Goal: Task Accomplishment & Management: Complete application form

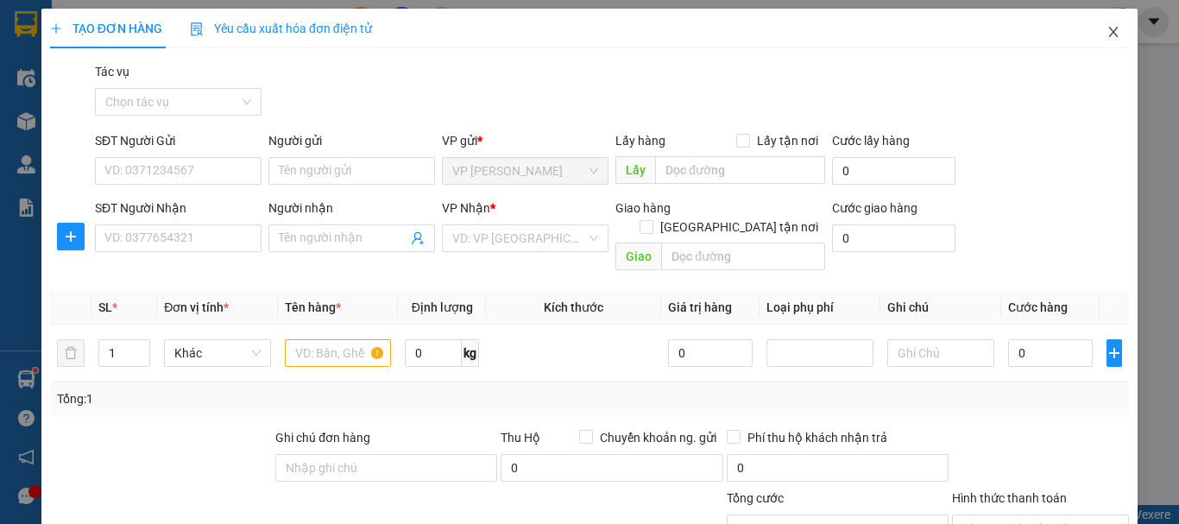
click at [1109, 29] on icon "close" at bounding box center [1113, 32] width 9 height 10
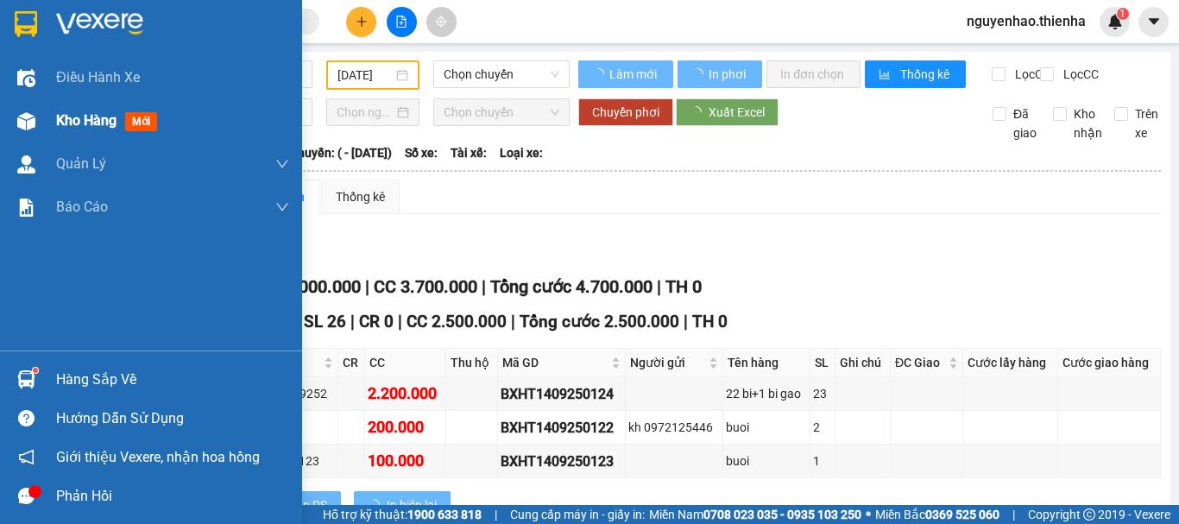
click at [37, 134] on div at bounding box center [26, 121] width 30 height 30
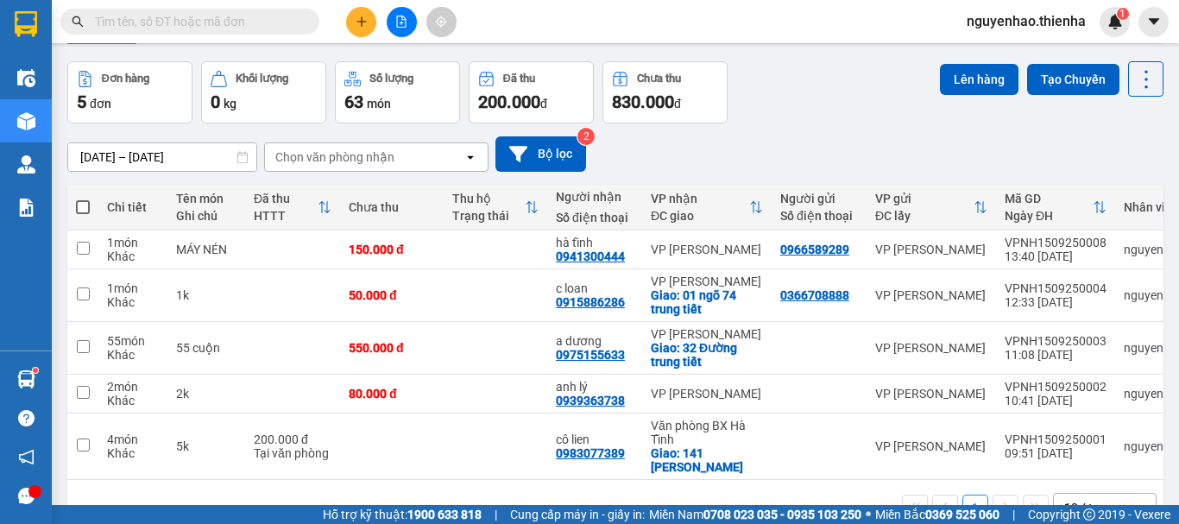
scroll to position [86, 0]
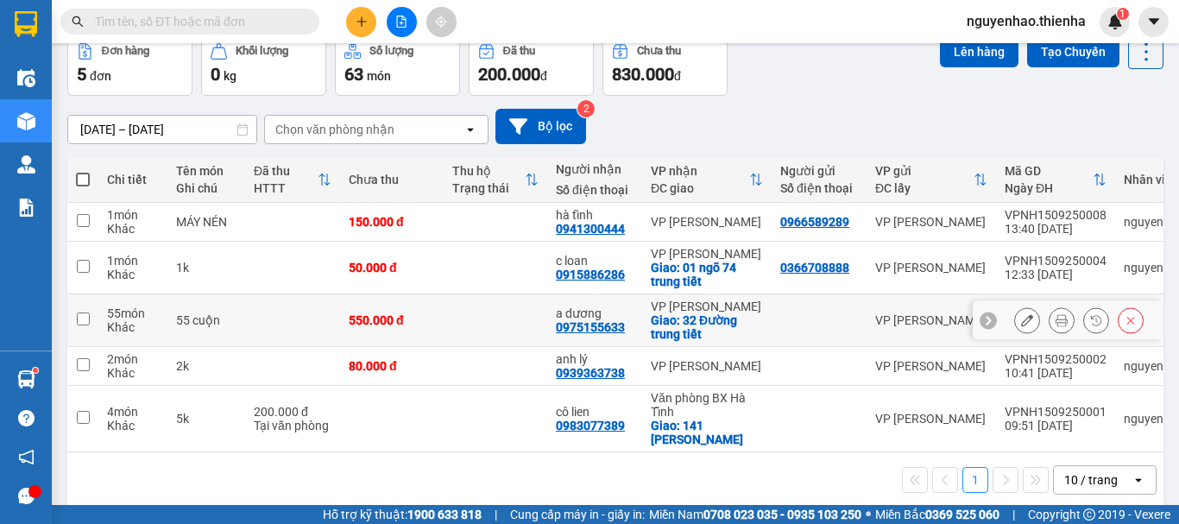
click at [78, 321] on input "checkbox" at bounding box center [83, 318] width 13 height 13
checkbox input "true"
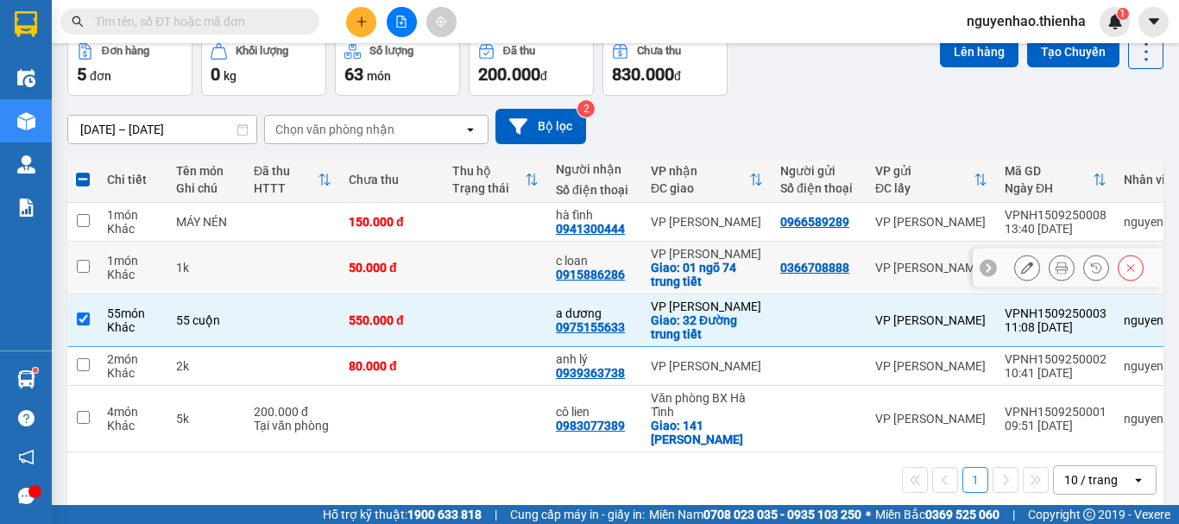
click at [81, 264] on input "checkbox" at bounding box center [83, 266] width 13 height 13
checkbox input "true"
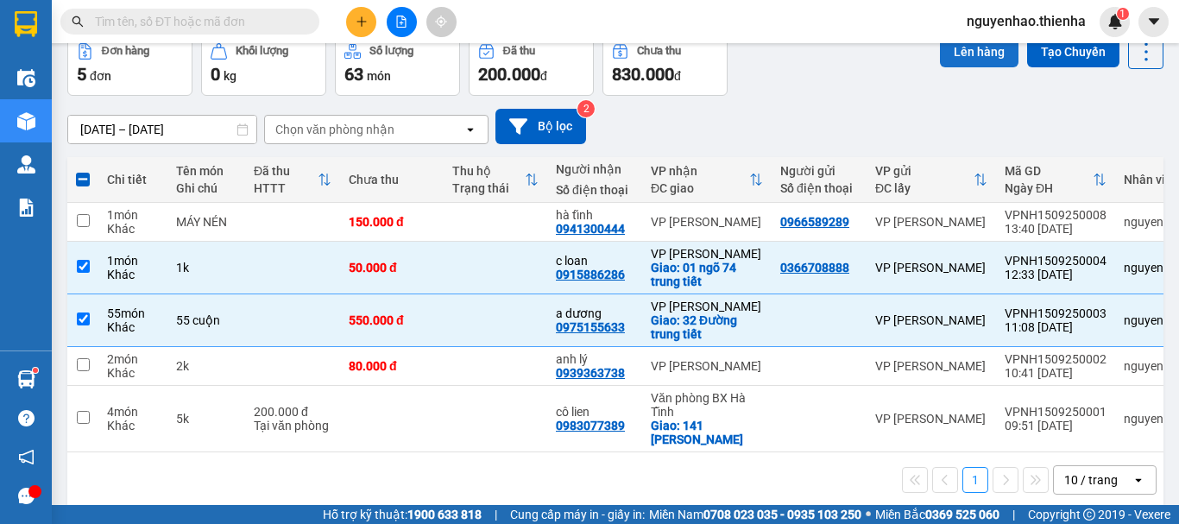
click at [974, 46] on button "Lên hàng" at bounding box center [979, 51] width 79 height 31
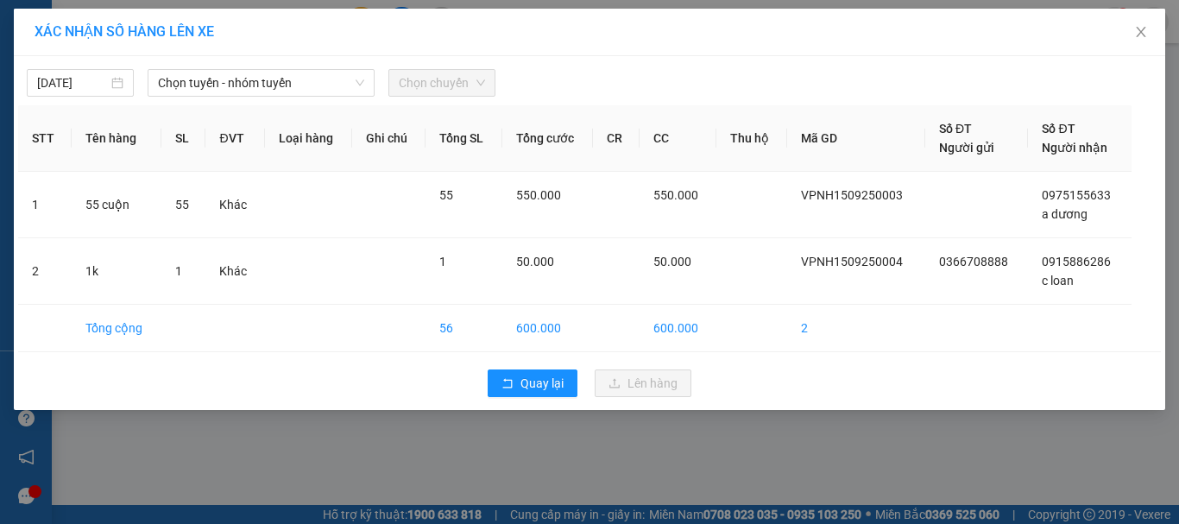
click at [206, 101] on div "[DATE] Chọn tuyến - nhóm tuyến Chọn chuyến STT Tên hàng SL ĐVT Loại hàng Ghi ch…" at bounding box center [589, 233] width 1151 height 354
click at [217, 84] on span "Chọn tuyến - nhóm tuyến" at bounding box center [261, 83] width 206 height 26
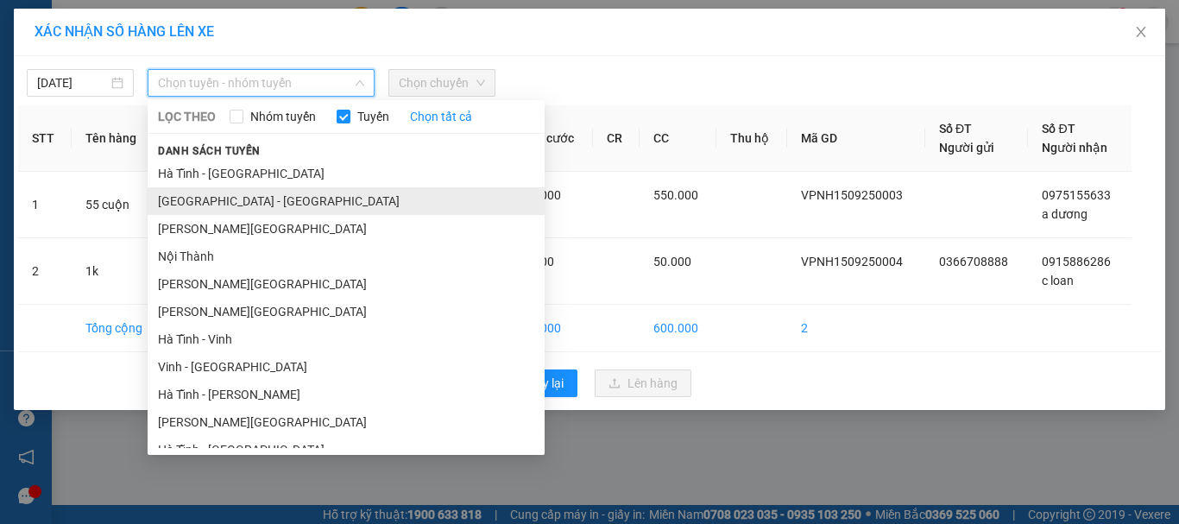
click at [208, 207] on li "[GEOGRAPHIC_DATA] - [GEOGRAPHIC_DATA]" at bounding box center [346, 201] width 397 height 28
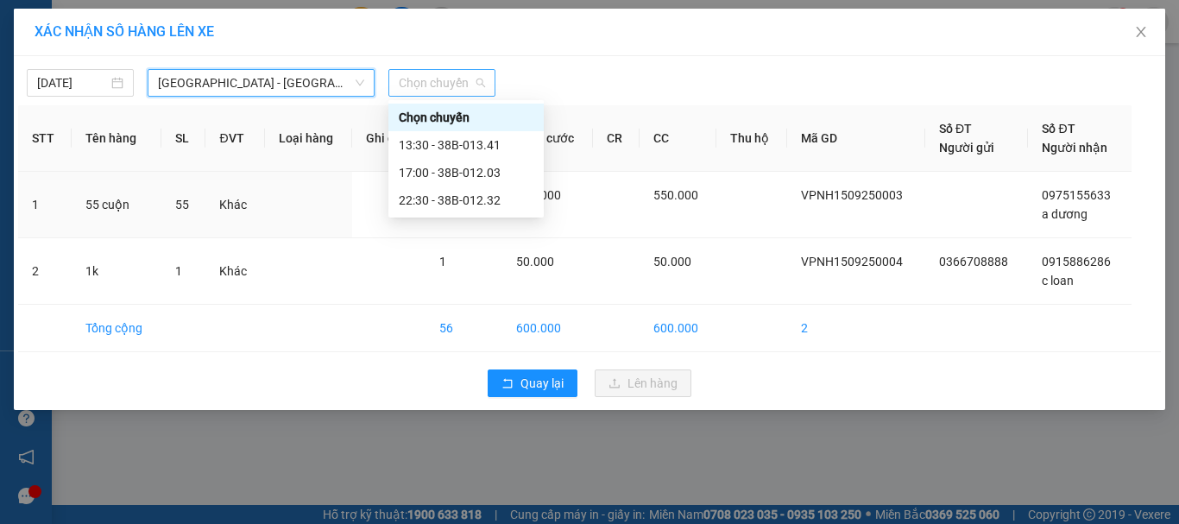
click at [436, 85] on span "Chọn chuyến" at bounding box center [442, 83] width 86 height 26
click at [460, 138] on div "13:30 - 38B-013.41" at bounding box center [466, 145] width 135 height 19
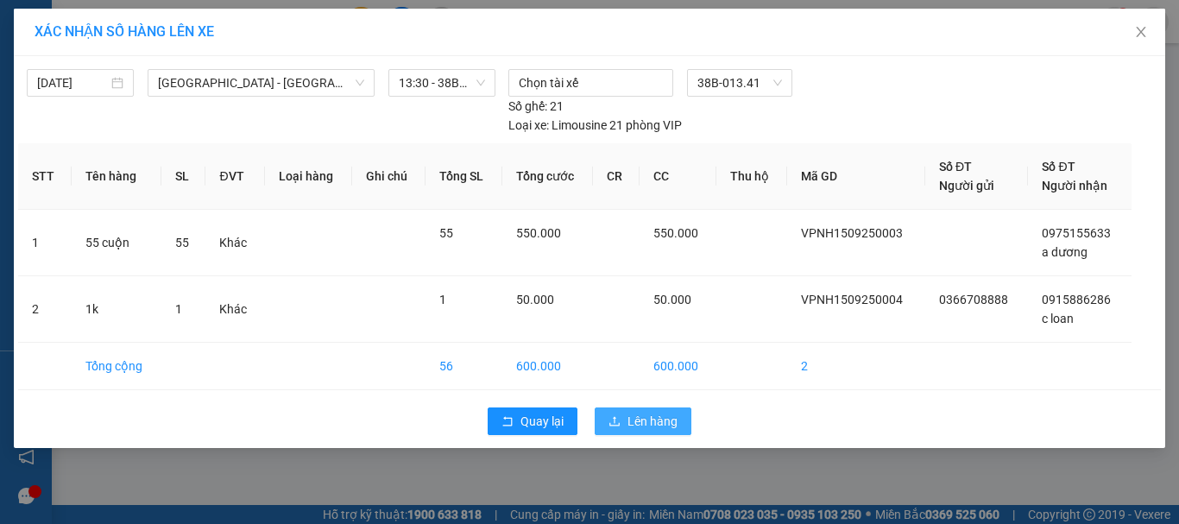
click at [611, 423] on icon "upload" at bounding box center [614, 421] width 12 height 12
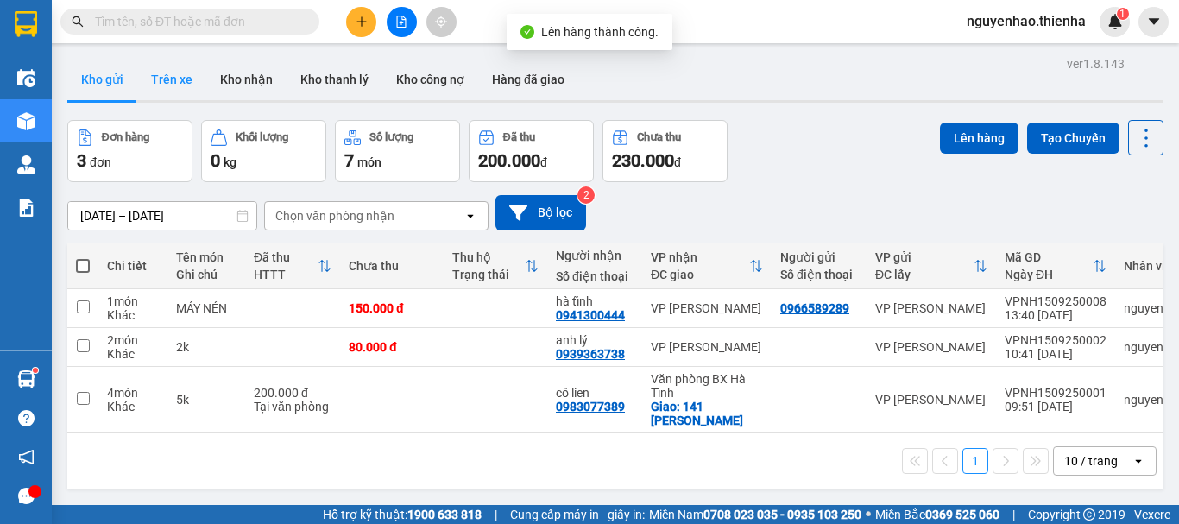
click at [180, 87] on button "Trên xe" at bounding box center [171, 79] width 69 height 41
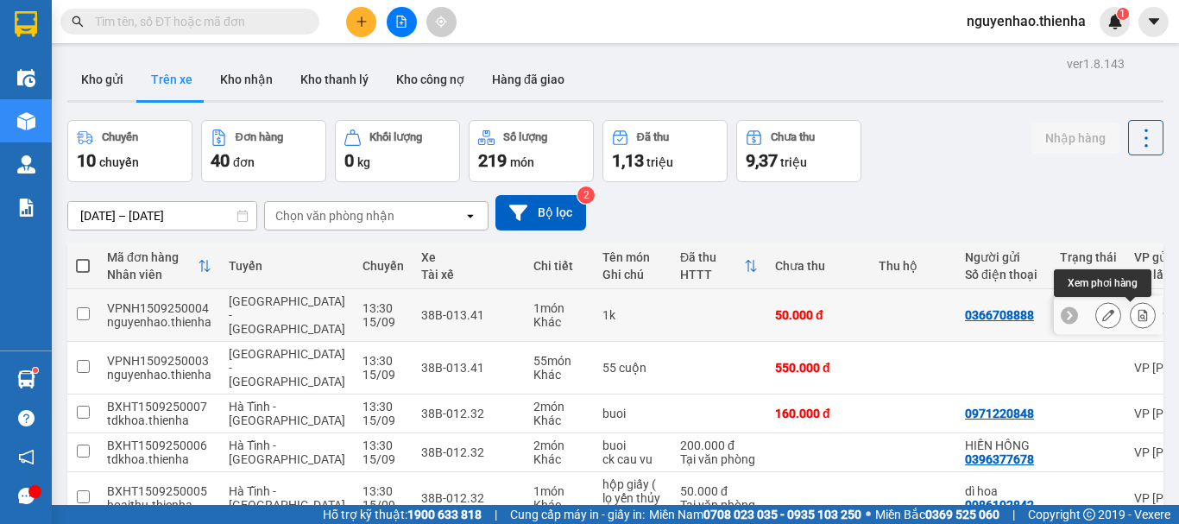
click at [1139, 315] on button at bounding box center [1143, 315] width 24 height 30
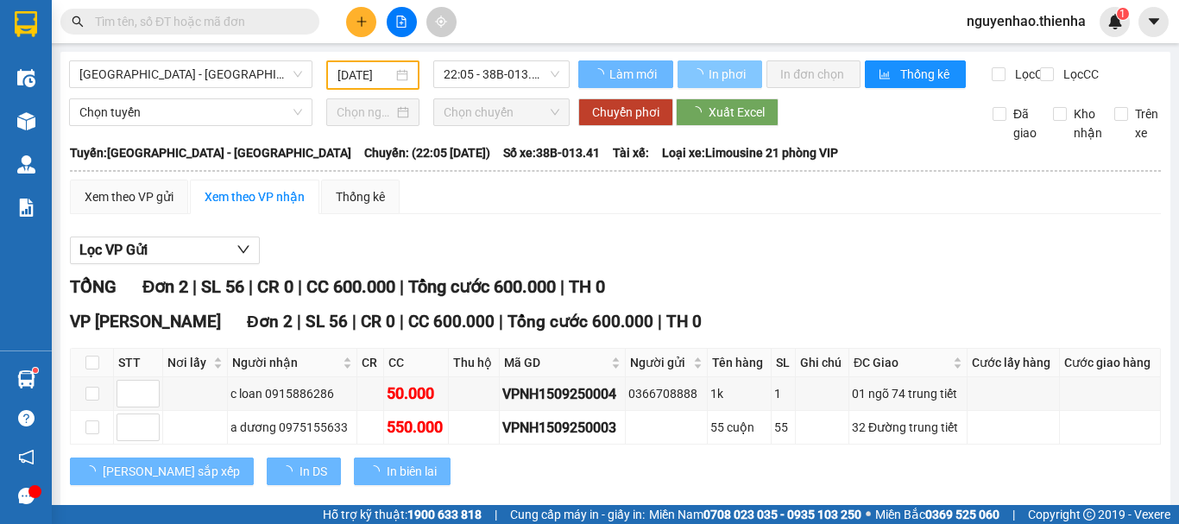
type input "[DATE]"
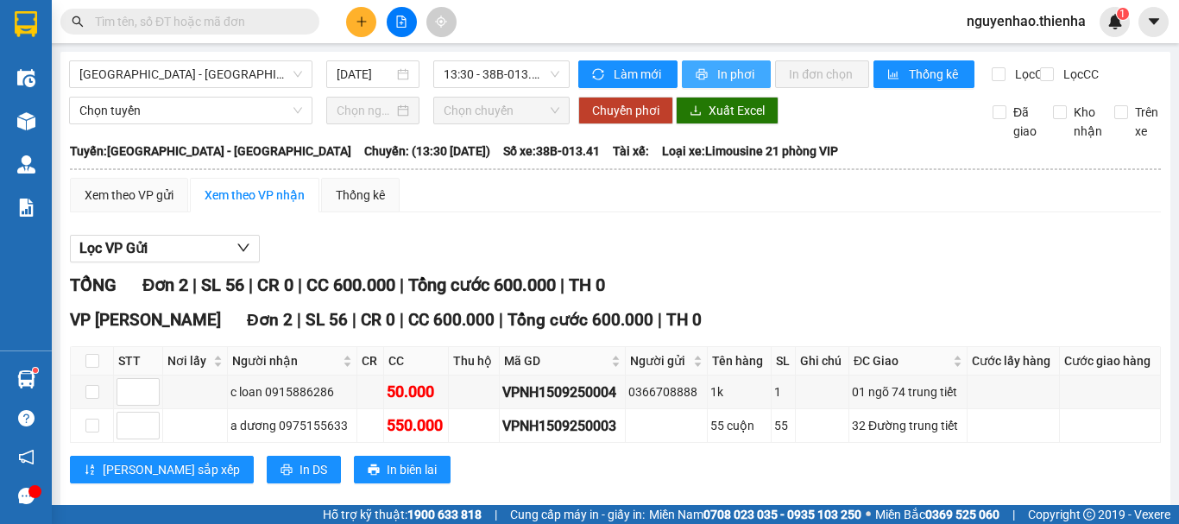
click at [722, 71] on span "In phơi" at bounding box center [737, 74] width 40 height 19
click at [359, 17] on icon "plus" at bounding box center [362, 22] width 12 height 12
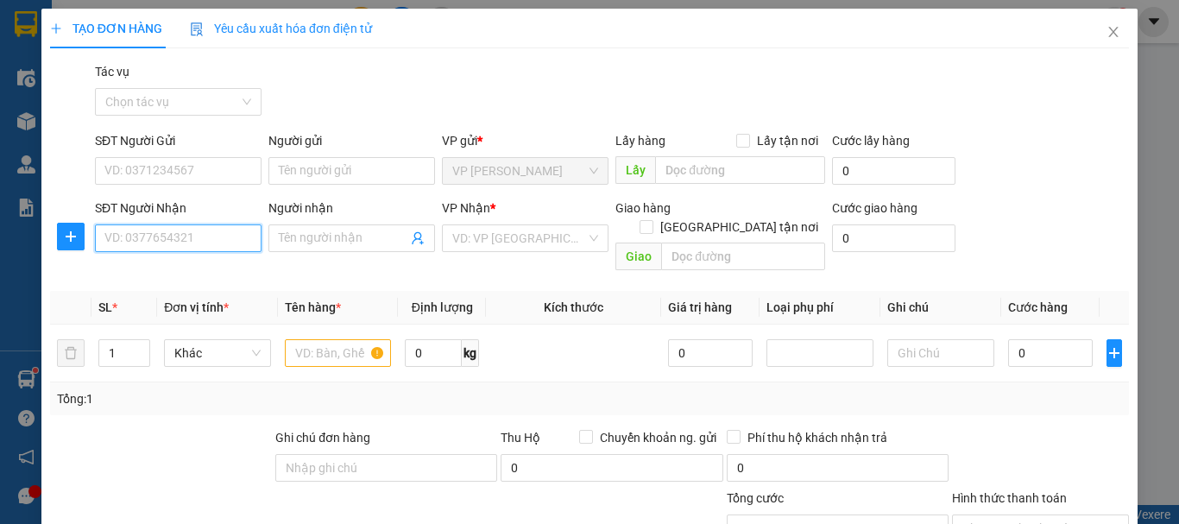
click at [225, 246] on input "SĐT Người Nhận" at bounding box center [178, 238] width 167 height 28
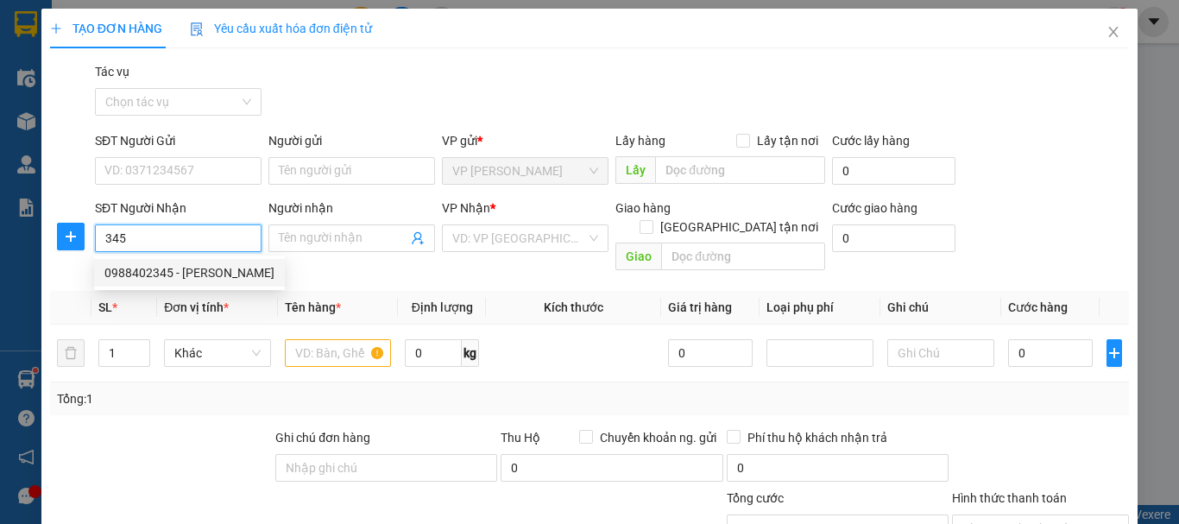
click at [200, 277] on div "0988402345 - [PERSON_NAME]" at bounding box center [189, 272] width 170 height 19
type input "0988402345"
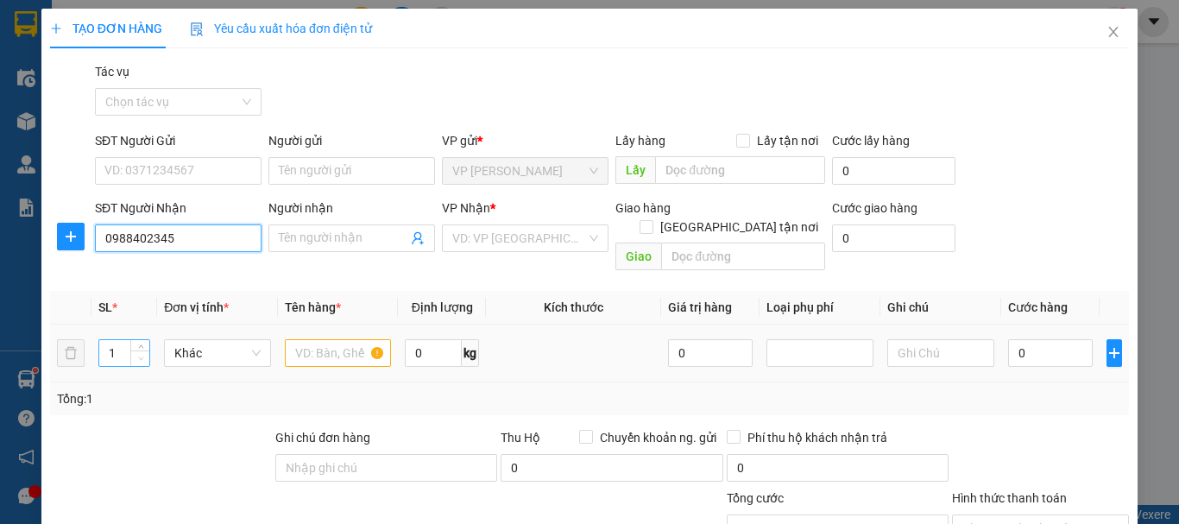
type input "[PERSON_NAME]"
type input "0988402345"
click at [142, 346] on icon "up" at bounding box center [141, 349] width 6 height 6
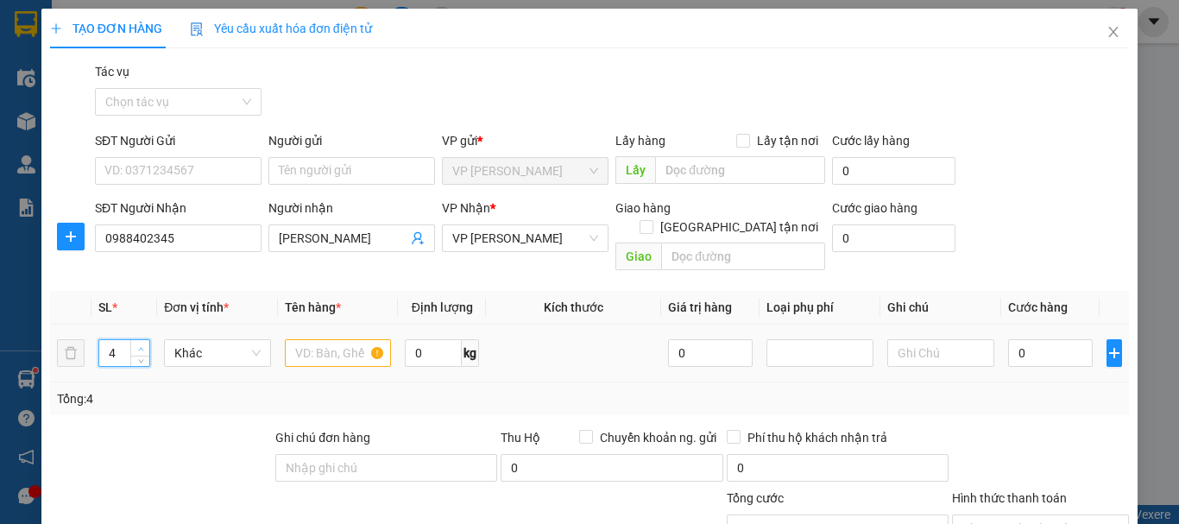
type input "5"
click at [143, 344] on span "up" at bounding box center [141, 349] width 10 height 10
click at [325, 340] on input "text" at bounding box center [338, 353] width 107 height 28
type input "5 thùng"
click at [1008, 339] on input "0" at bounding box center [1050, 353] width 85 height 28
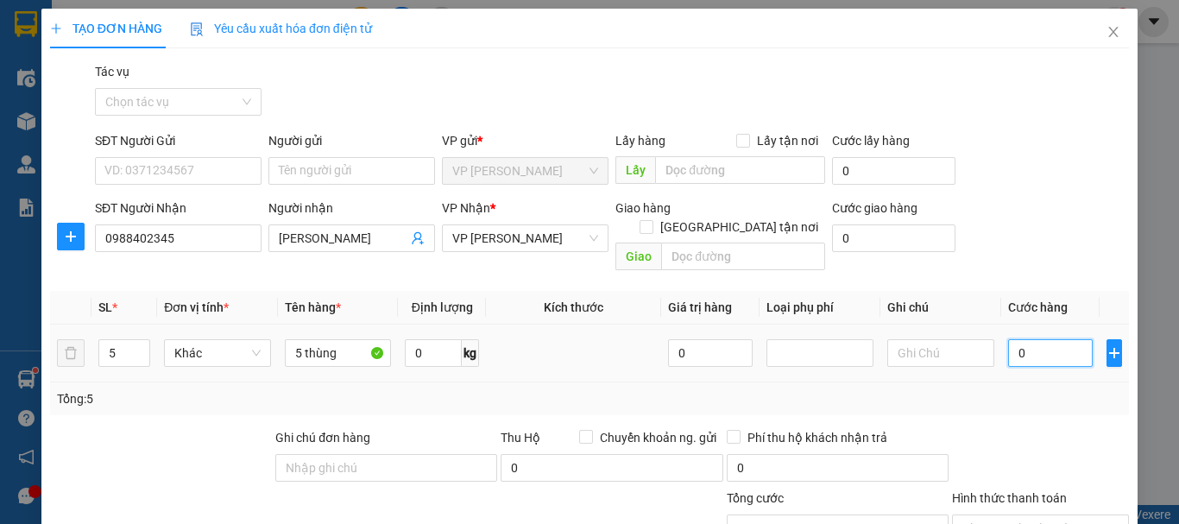
type input "2"
type input "20"
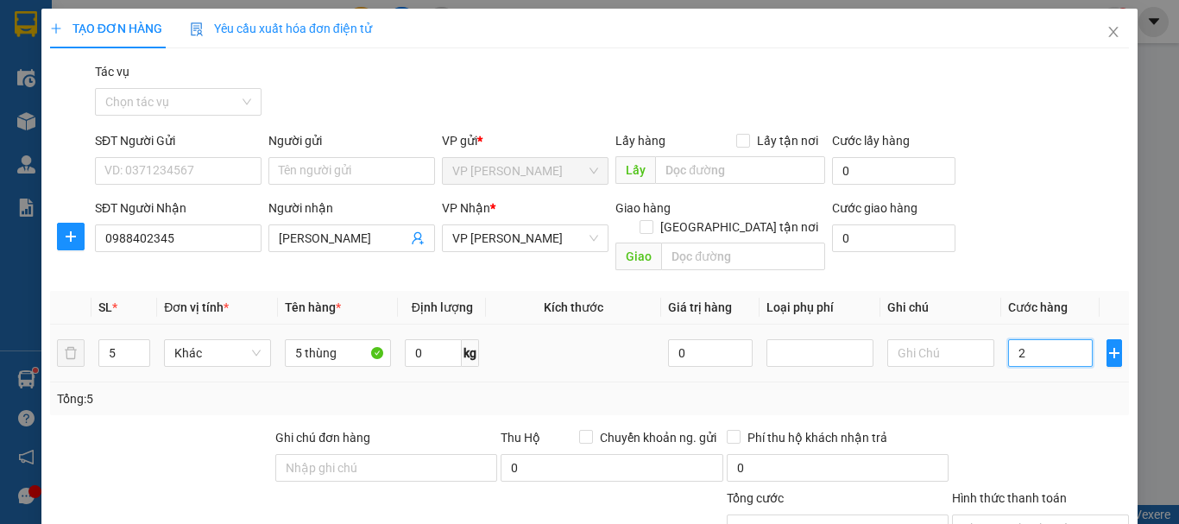
type input "20"
type input "200"
type input "2.000"
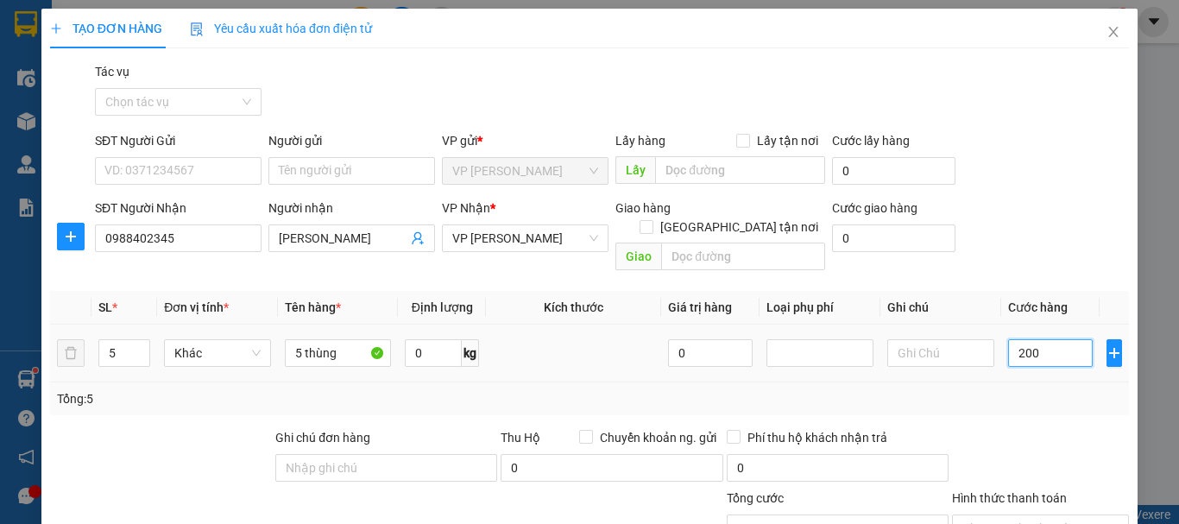
type input "2.000"
type input "20.000"
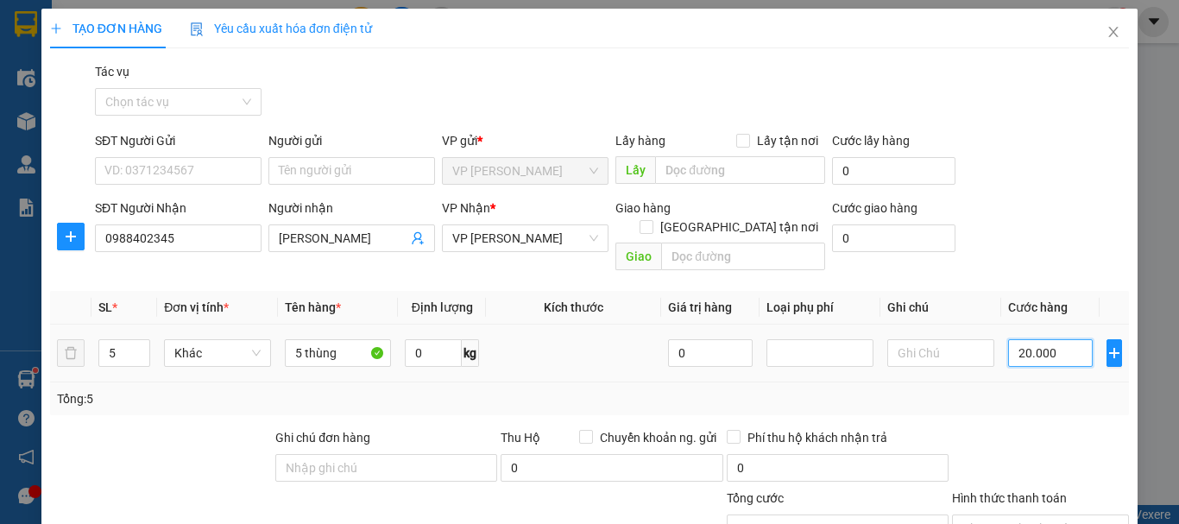
type input "200.000"
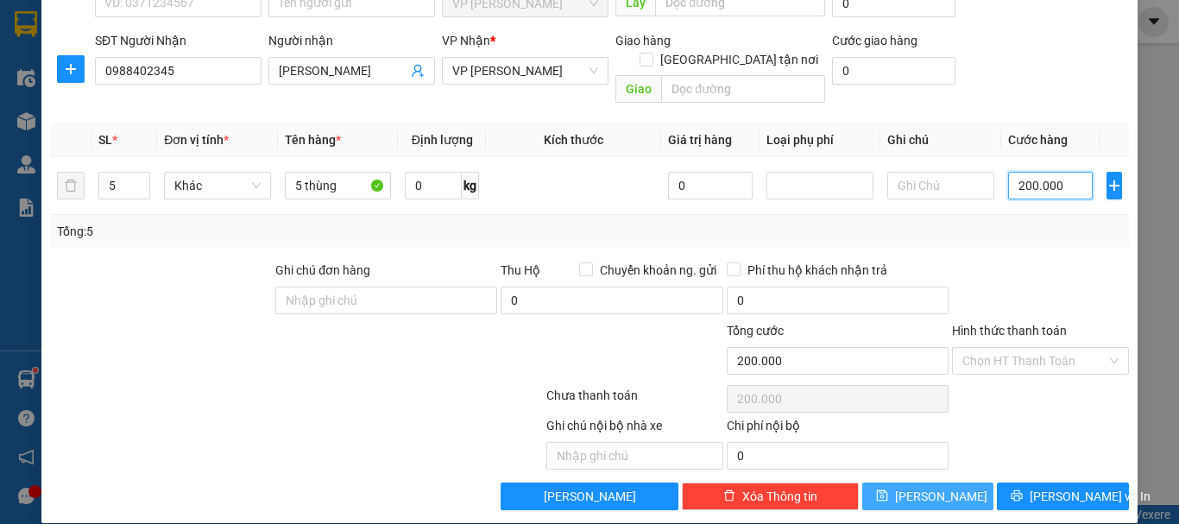
scroll to position [168, 0]
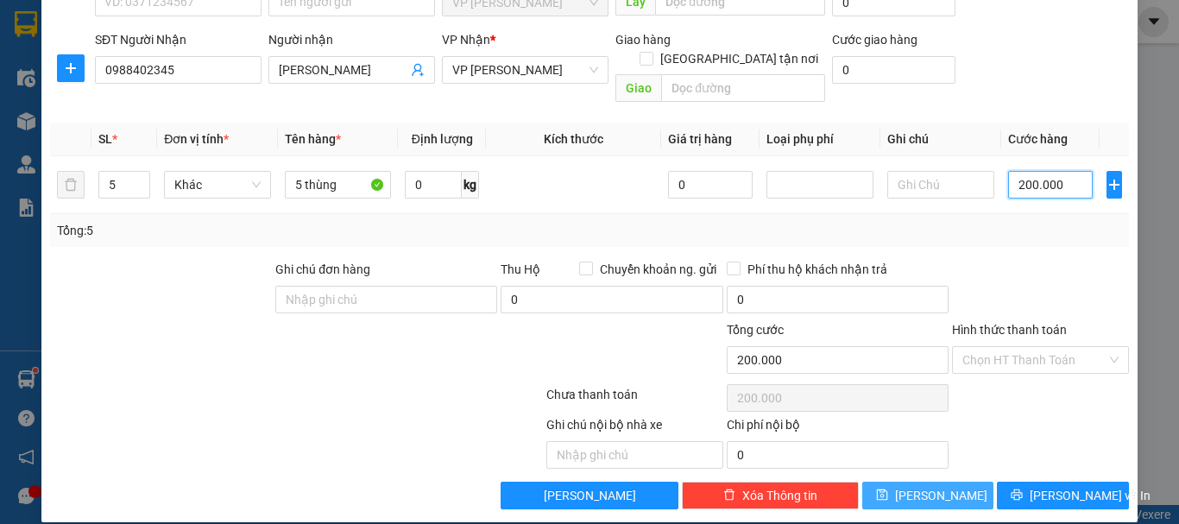
type input "200.000"
click at [896, 482] on button "[PERSON_NAME]" at bounding box center [928, 496] width 132 height 28
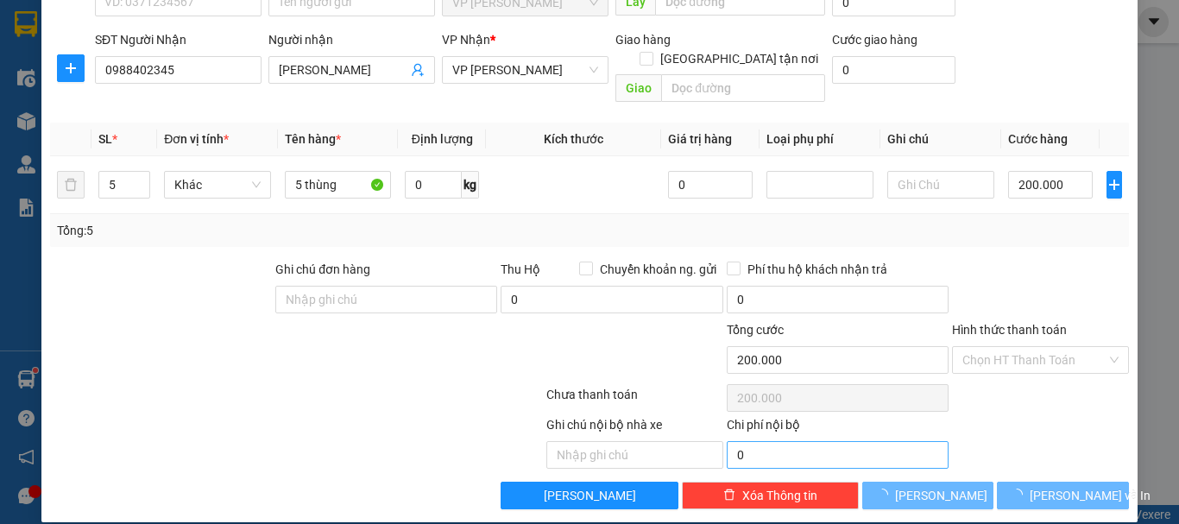
type input "1"
type input "0"
